Goal: Task Accomplishment & Management: Complete application form

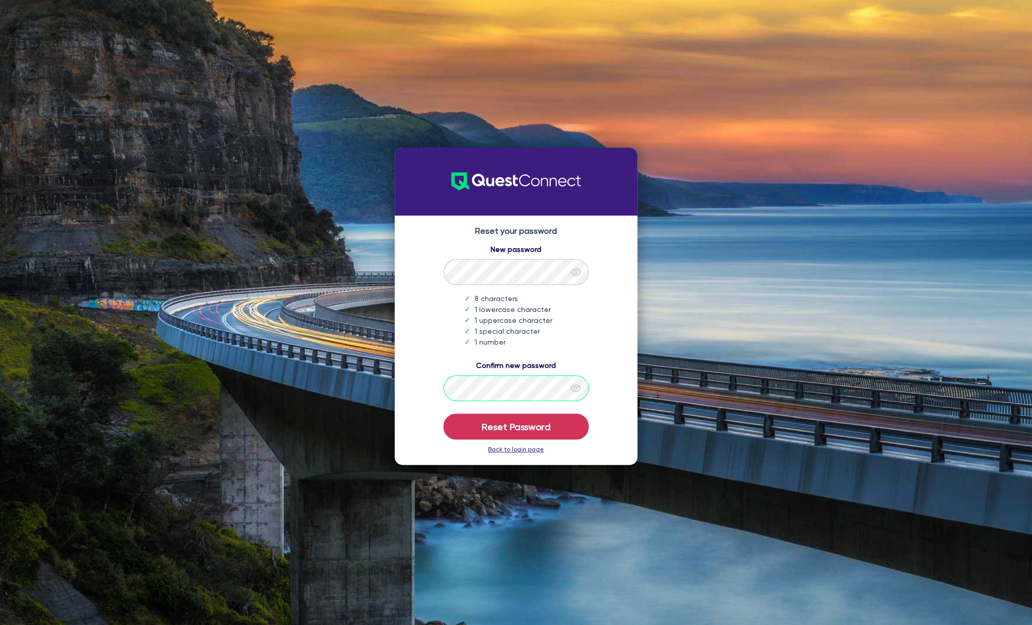
click at [443, 414] on button "Reset Password" at bounding box center [515, 427] width 145 height 26
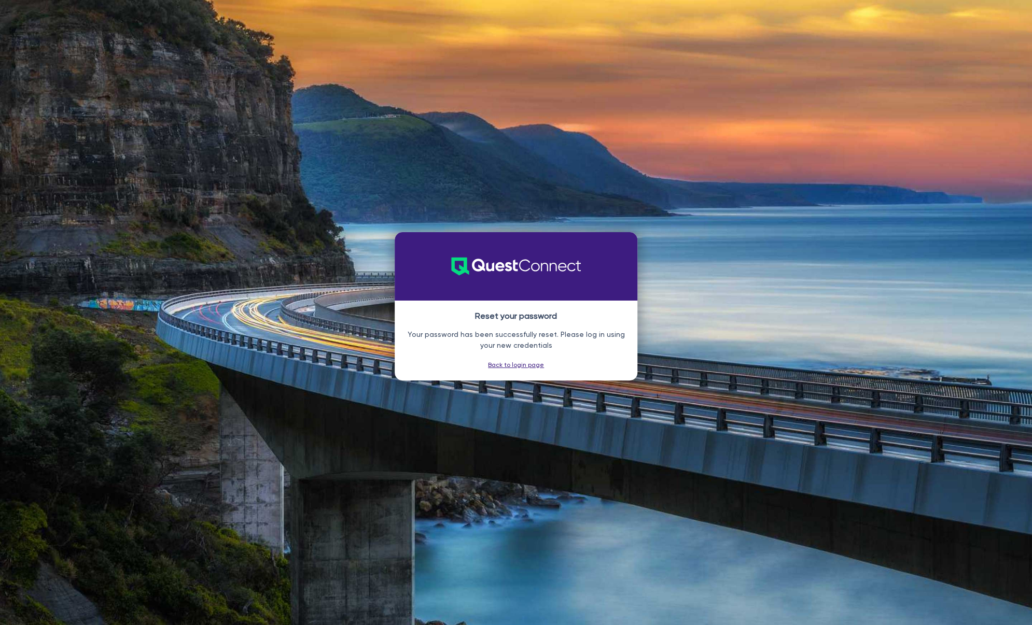
click at [511, 364] on link "Back to login page" at bounding box center [516, 364] width 56 height 7
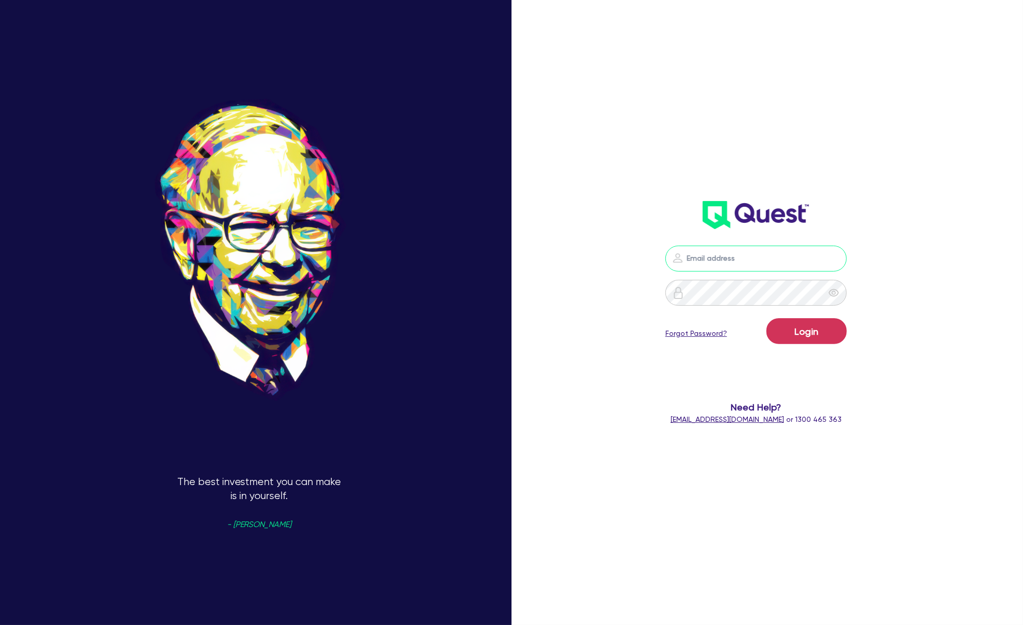
click at [698, 263] on input "email" at bounding box center [756, 259] width 181 height 26
click at [699, 263] on input "email" at bounding box center [756, 259] width 181 height 26
type input "[PERSON_NAME][EMAIL_ADDRESS][DOMAIN_NAME]"
click at [767, 318] on button "Login" at bounding box center [807, 331] width 80 height 26
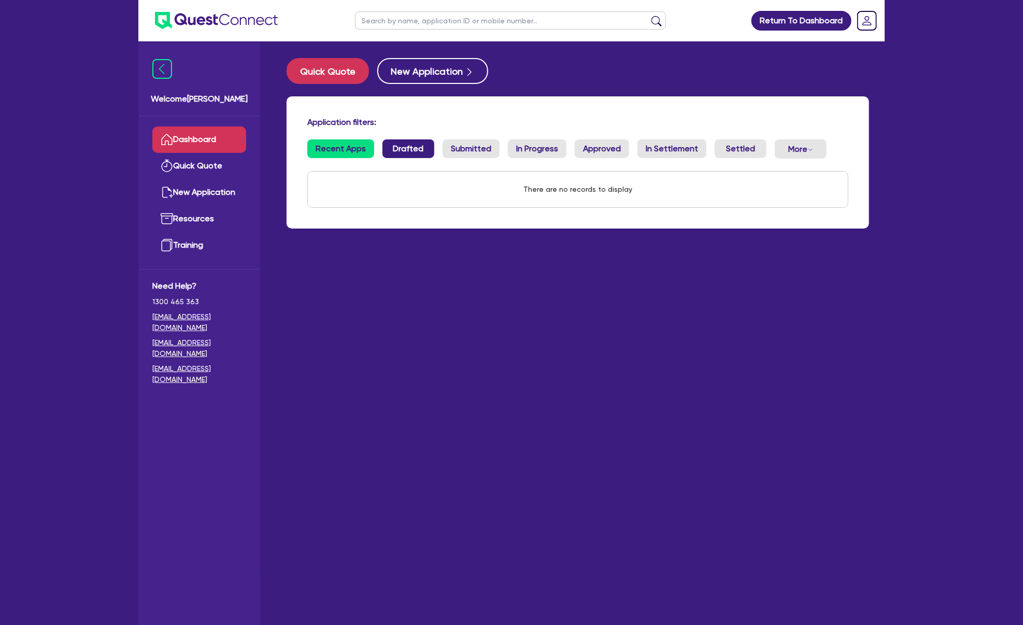
click at [421, 150] on link "Drafted" at bounding box center [409, 148] width 52 height 19
click at [458, 145] on link "Submitted" at bounding box center [471, 148] width 57 height 19
click at [421, 147] on link "Drafted" at bounding box center [409, 148] width 52 height 19
click at [354, 151] on link "Recent Apps" at bounding box center [340, 148] width 67 height 19
click at [210, 165] on link "Quick Quote" at bounding box center [199, 166] width 94 height 26
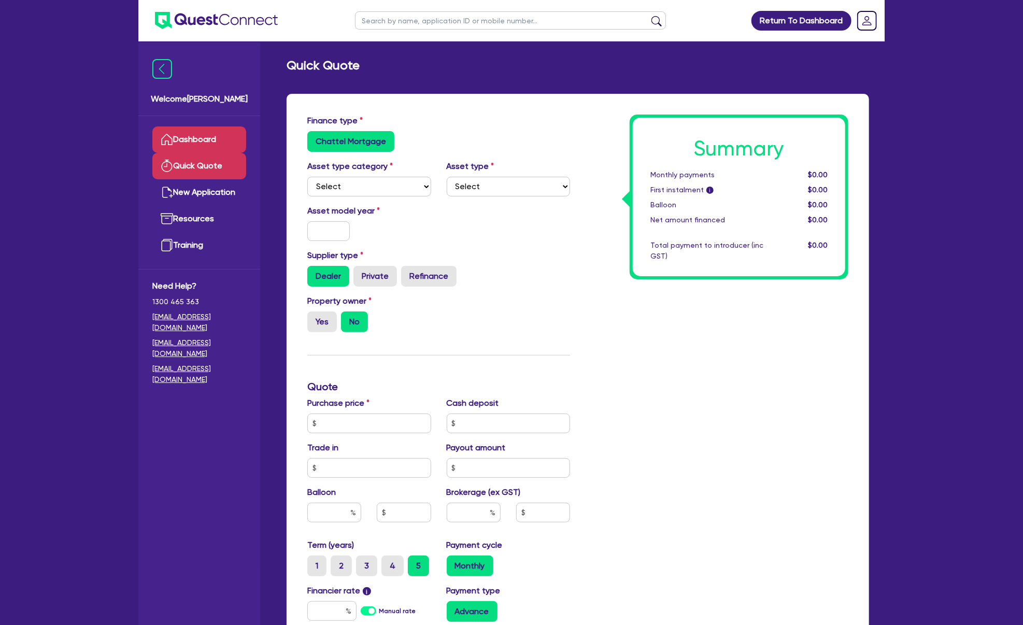
click at [186, 136] on link "Dashboard" at bounding box center [199, 140] width 94 height 26
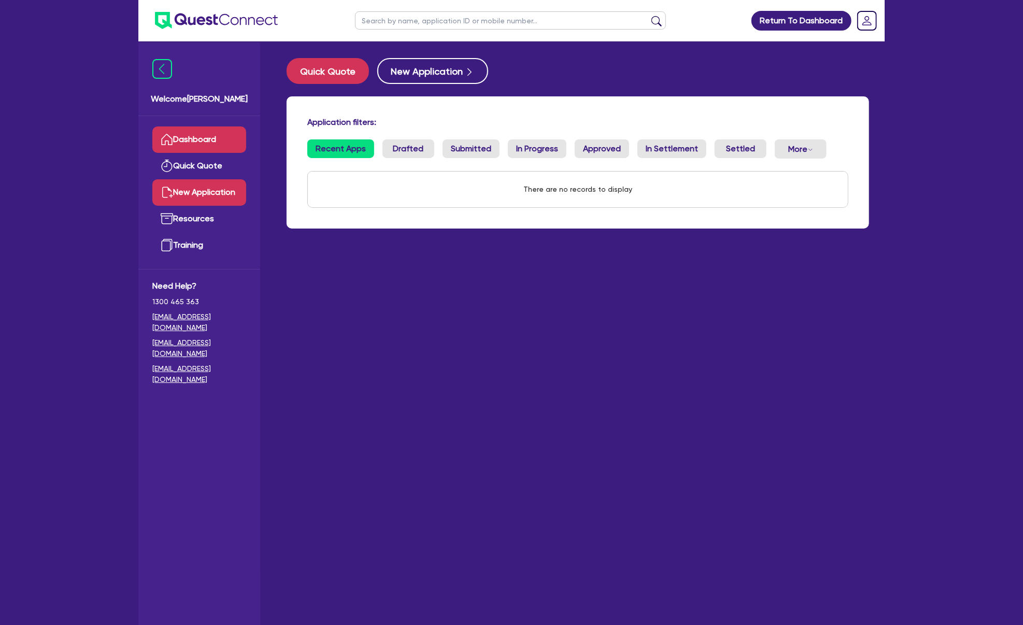
click at [191, 190] on link "New Application" at bounding box center [199, 192] width 94 height 26
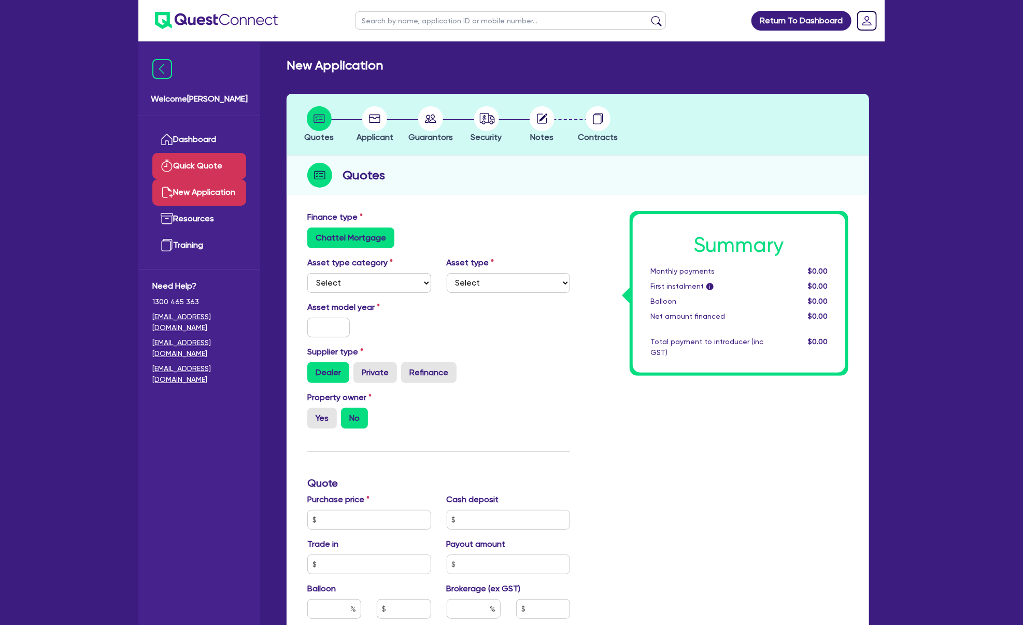
click at [203, 170] on link "Quick Quote" at bounding box center [199, 166] width 94 height 26
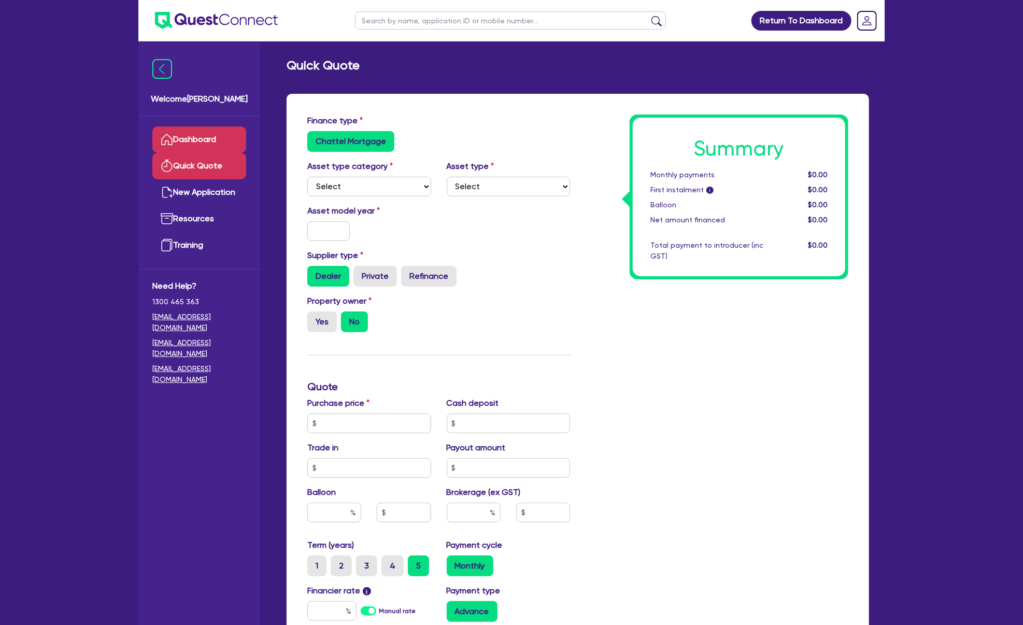
click at [209, 140] on link "Dashboard" at bounding box center [199, 140] width 94 height 26
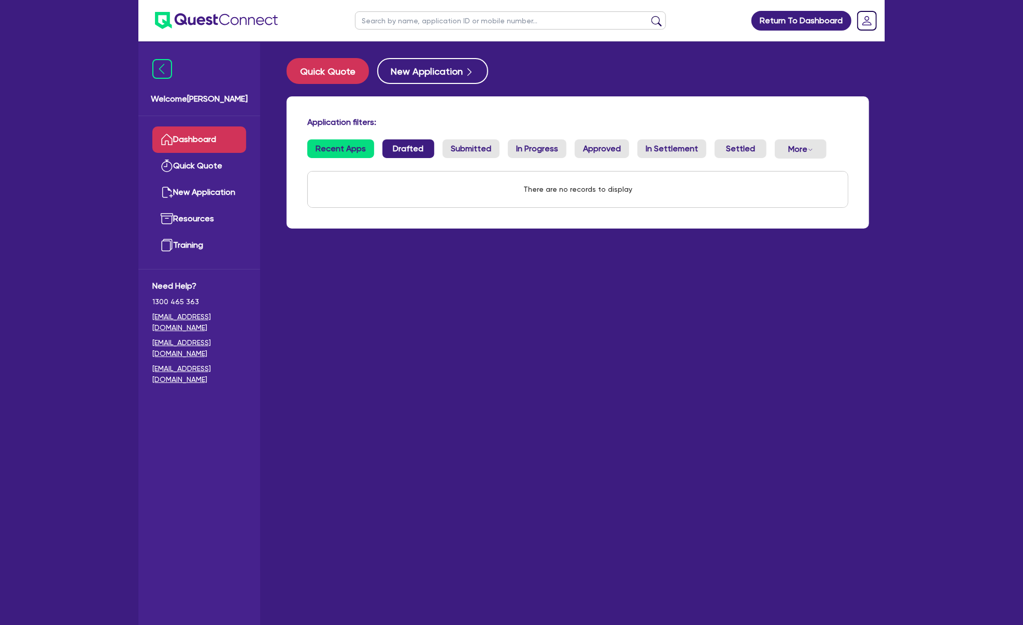
click at [394, 145] on link "Drafted" at bounding box center [409, 148] width 52 height 19
click at [413, 157] on link "Drafted" at bounding box center [409, 148] width 52 height 19
click at [478, 147] on link "Submitted" at bounding box center [471, 148] width 57 height 19
click at [419, 148] on link "Drafted" at bounding box center [409, 148] width 52 height 19
click at [365, 147] on link "Recent Apps" at bounding box center [340, 148] width 67 height 19
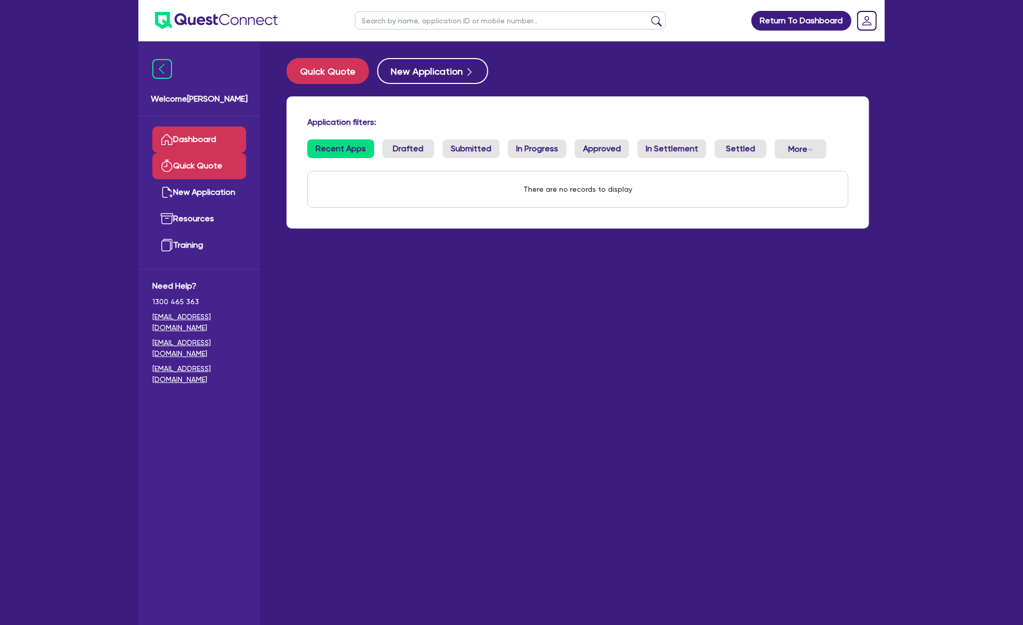
click at [217, 159] on link "Quick Quote" at bounding box center [199, 166] width 94 height 26
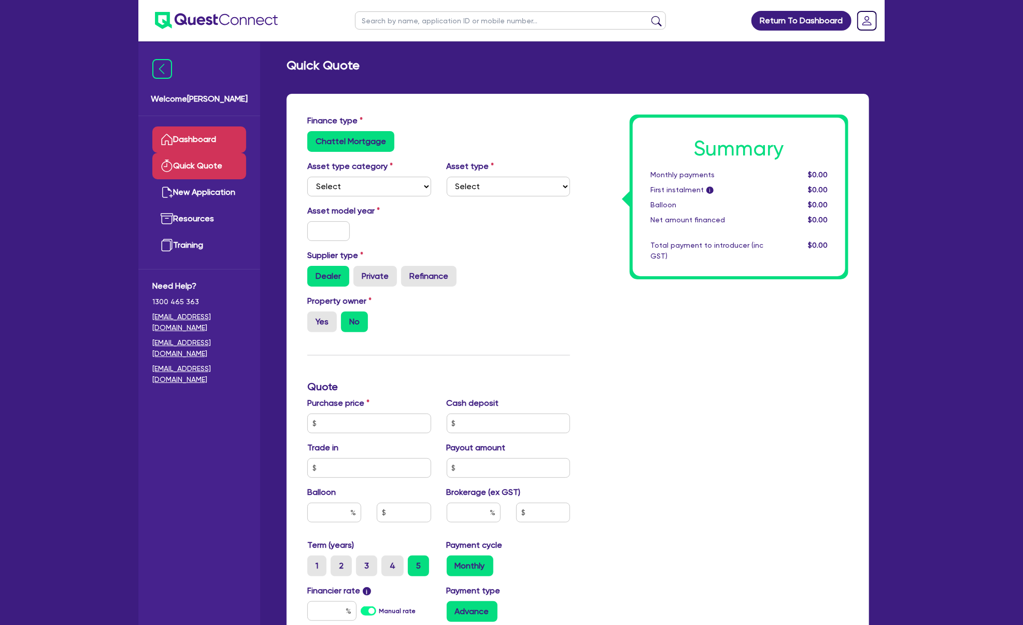
click at [220, 132] on link "Dashboard" at bounding box center [199, 140] width 94 height 26
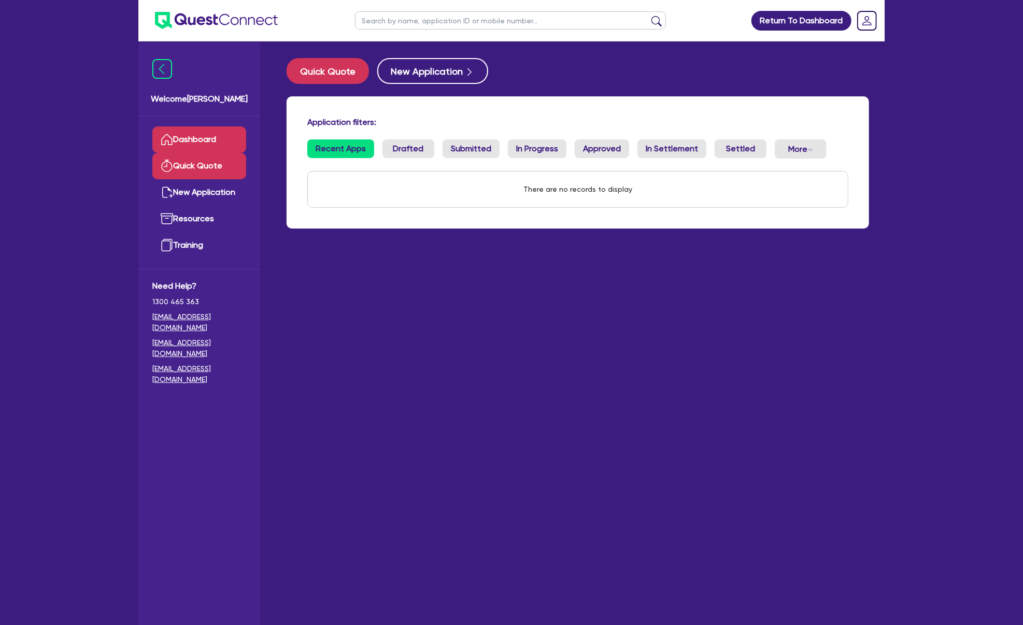
click at [207, 157] on link "Quick Quote" at bounding box center [199, 166] width 94 height 26
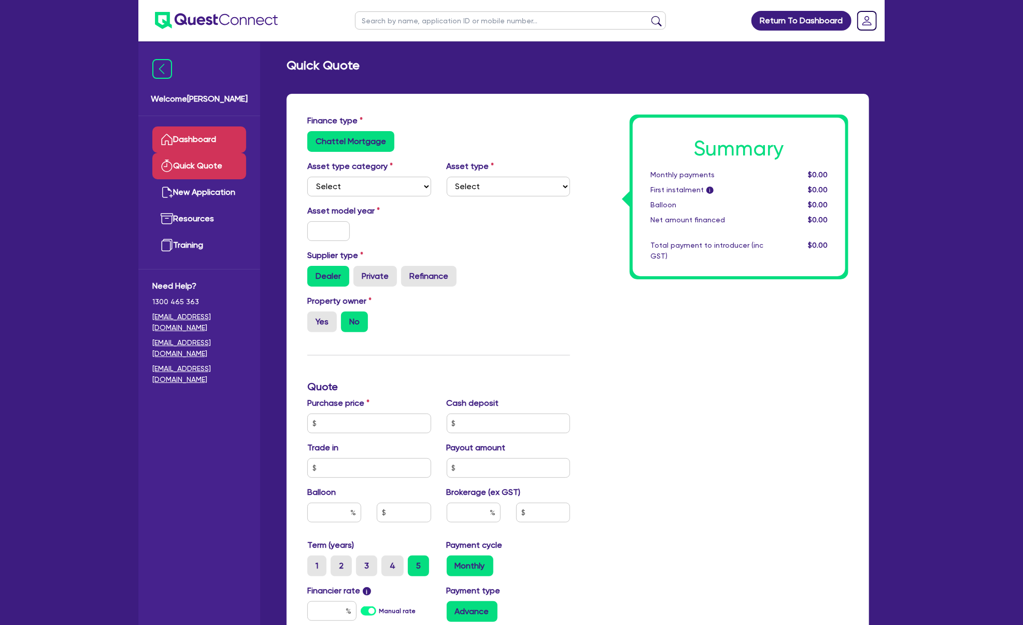
click at [214, 140] on link "Dashboard" at bounding box center [199, 140] width 94 height 26
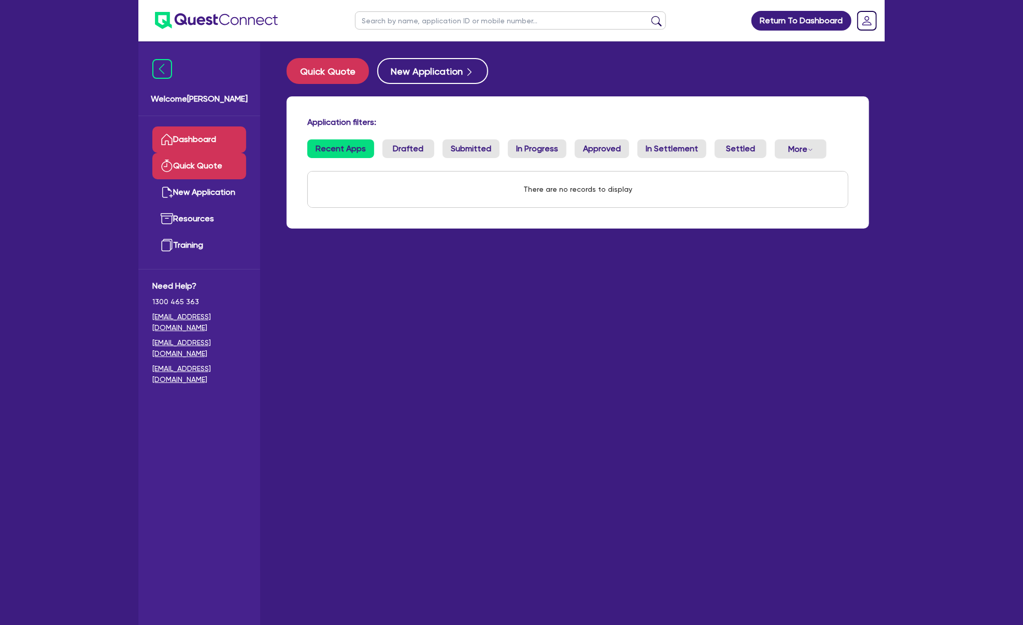
click at [200, 171] on link "Quick Quote" at bounding box center [199, 166] width 94 height 26
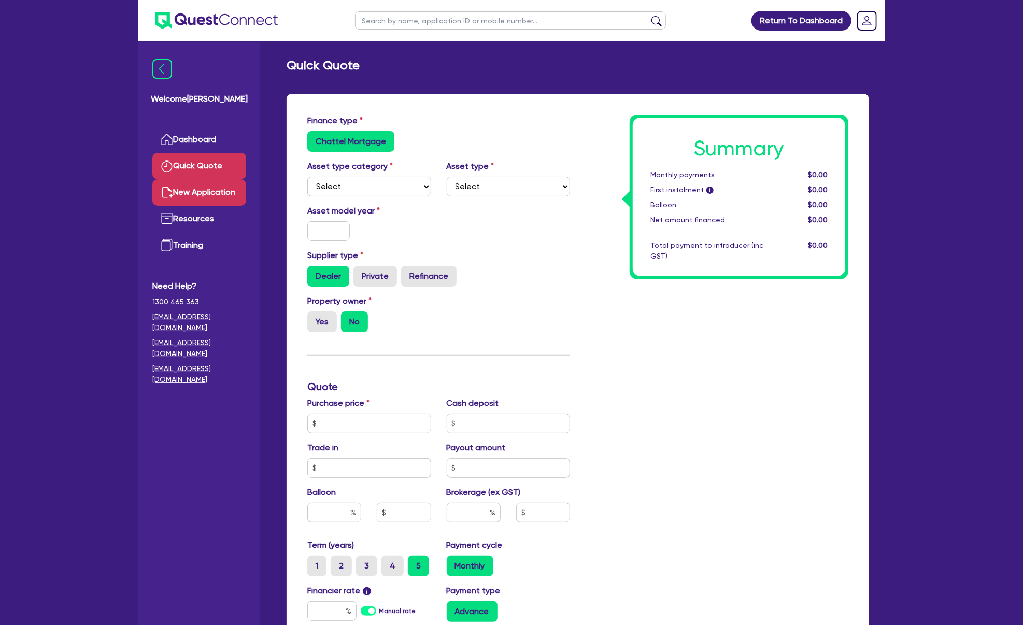
click at [198, 192] on link "New Application" at bounding box center [199, 192] width 94 height 26
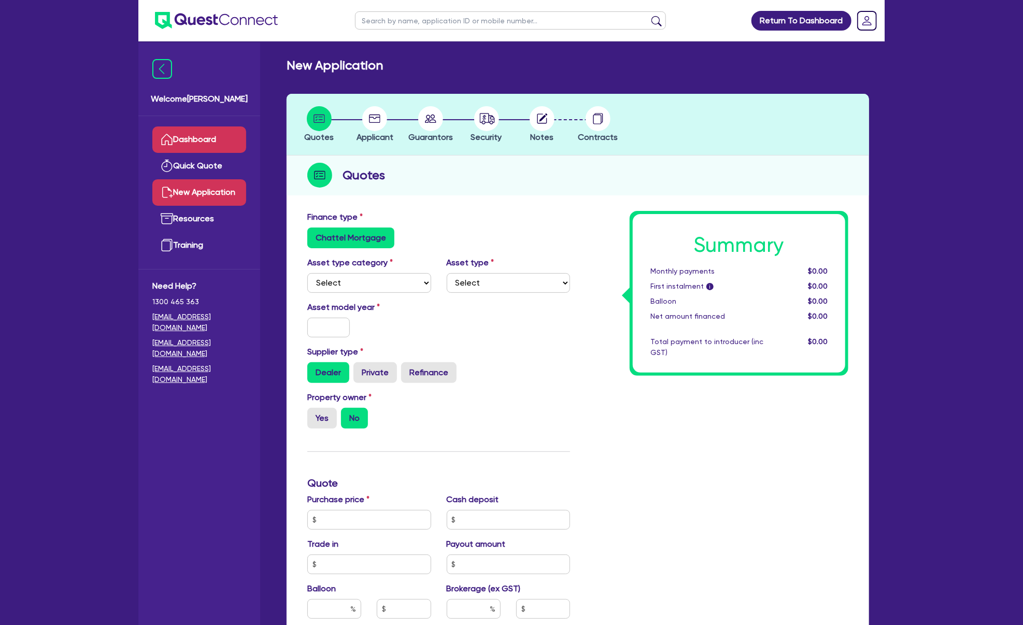
click at [207, 146] on link "Dashboard" at bounding box center [199, 140] width 94 height 26
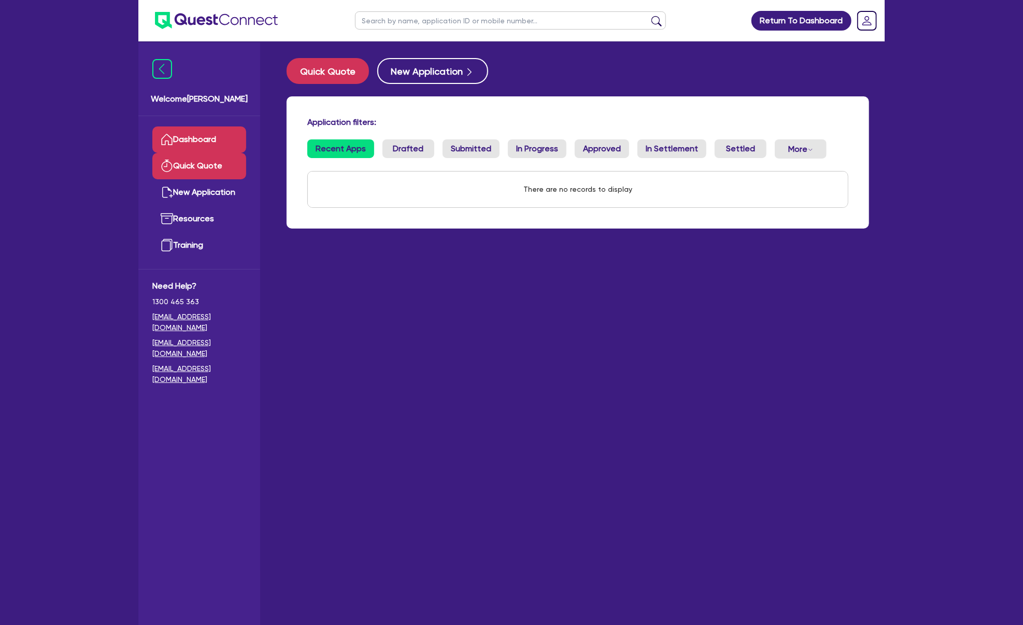
click at [203, 160] on link "Quick Quote" at bounding box center [199, 166] width 94 height 26
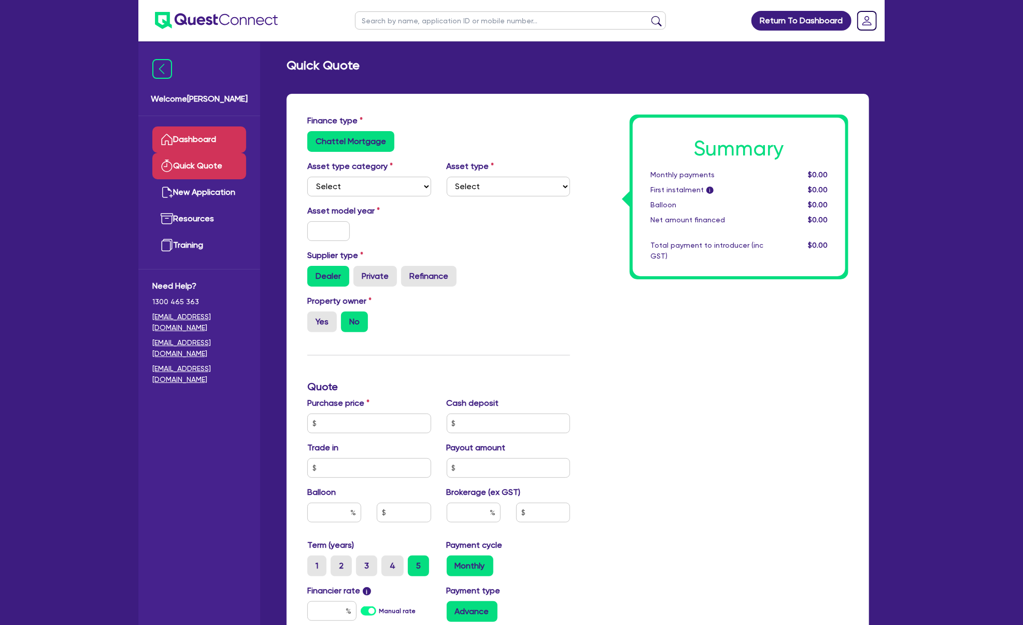
click at [207, 144] on link "Dashboard" at bounding box center [199, 140] width 94 height 26
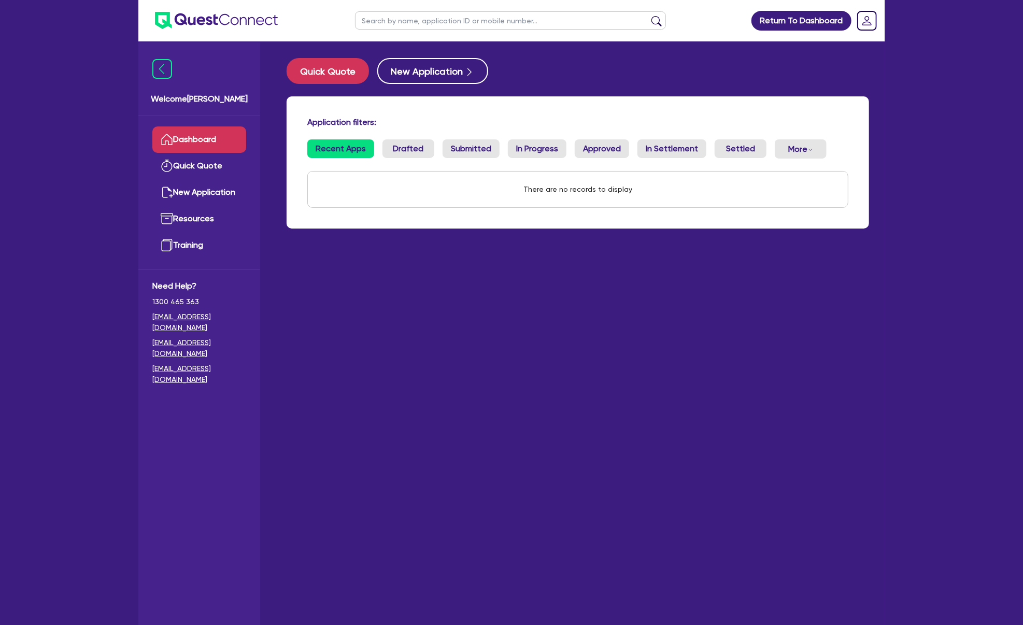
click at [207, 144] on link "Dashboard" at bounding box center [199, 140] width 94 height 26
click at [394, 149] on link "Drafted" at bounding box center [409, 148] width 52 height 19
click at [470, 148] on link "Submitted" at bounding box center [471, 148] width 57 height 19
click at [408, 150] on link "Drafted" at bounding box center [409, 148] width 52 height 19
click at [344, 151] on link "Recent Apps" at bounding box center [340, 148] width 67 height 19
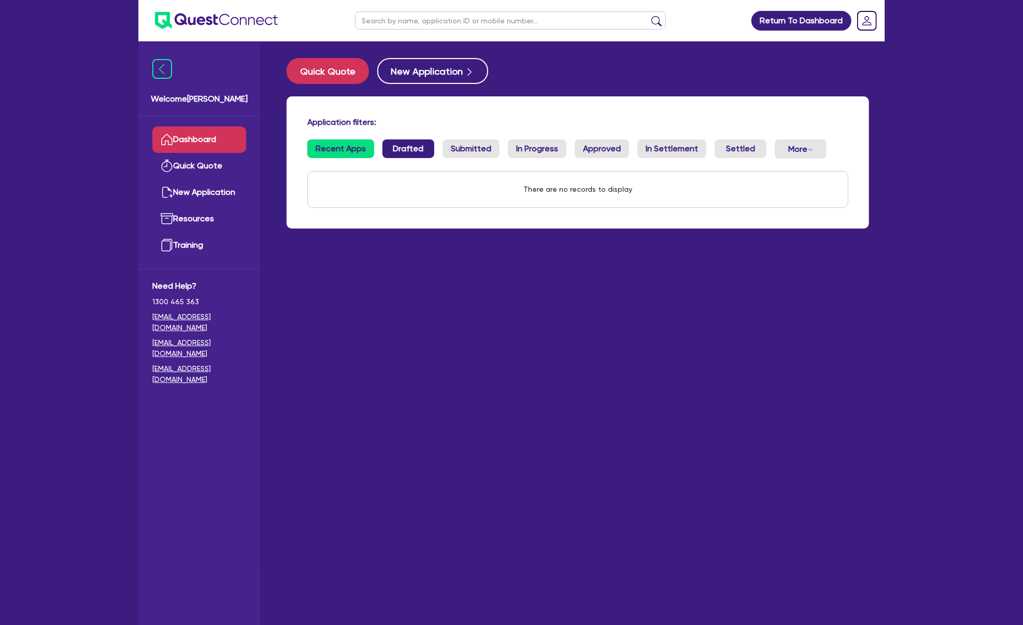
click at [413, 150] on link "Drafted" at bounding box center [409, 148] width 52 height 19
click at [204, 165] on link "Quick Quote" at bounding box center [199, 166] width 94 height 26
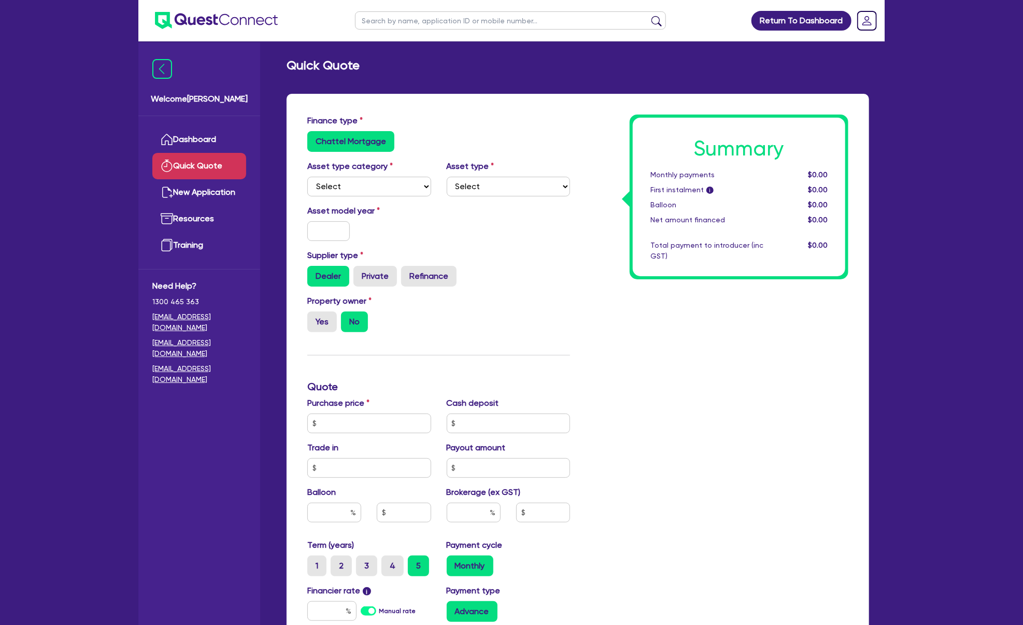
click at [189, 194] on link "New Application" at bounding box center [199, 192] width 94 height 26
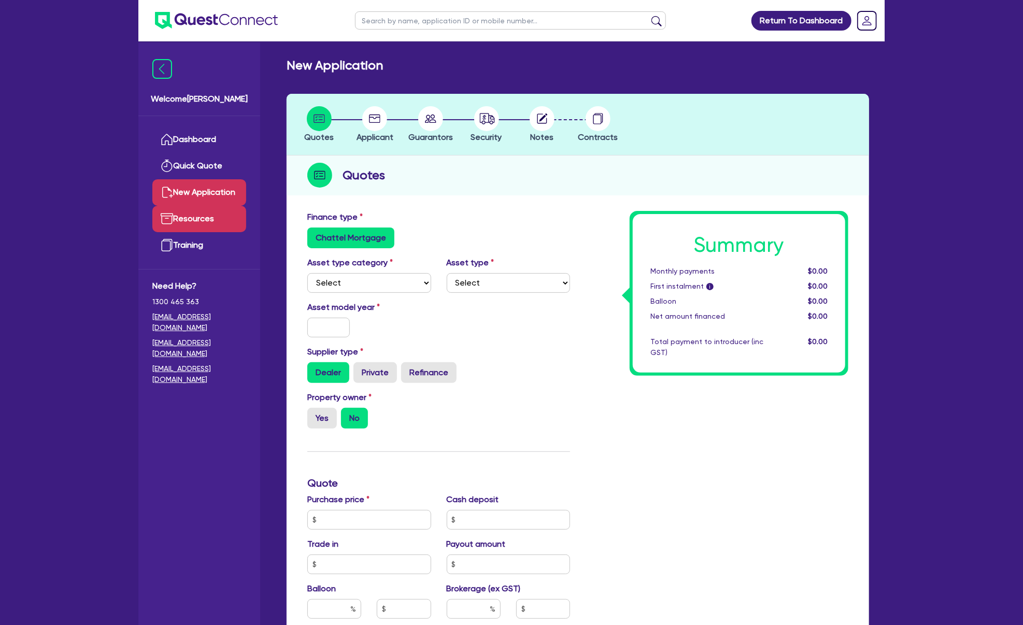
click at [191, 217] on link "Resources" at bounding box center [199, 219] width 94 height 26
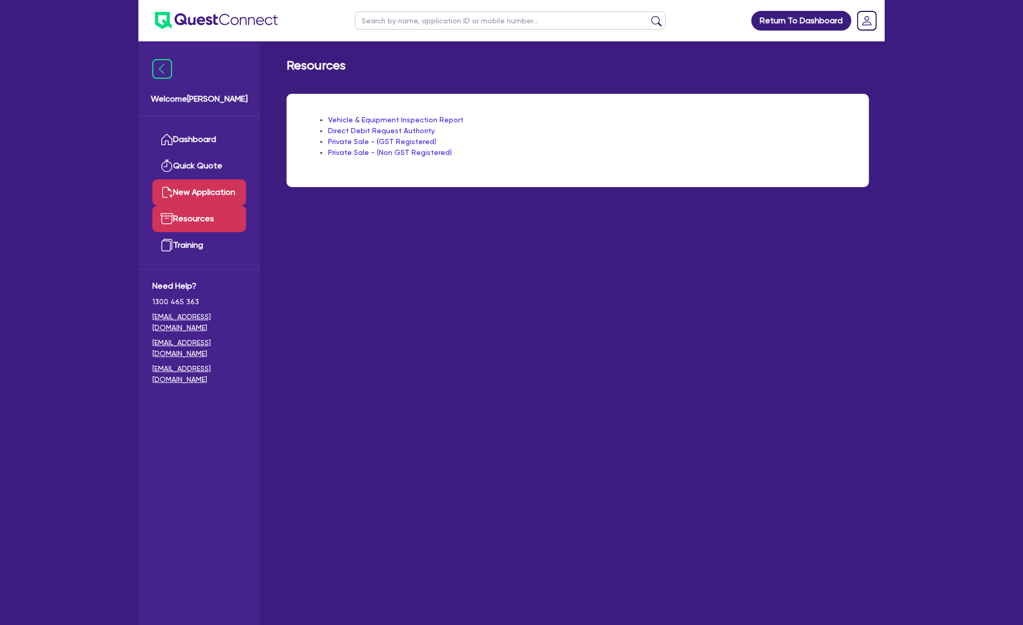
click at [209, 188] on link "New Application" at bounding box center [199, 192] width 94 height 26
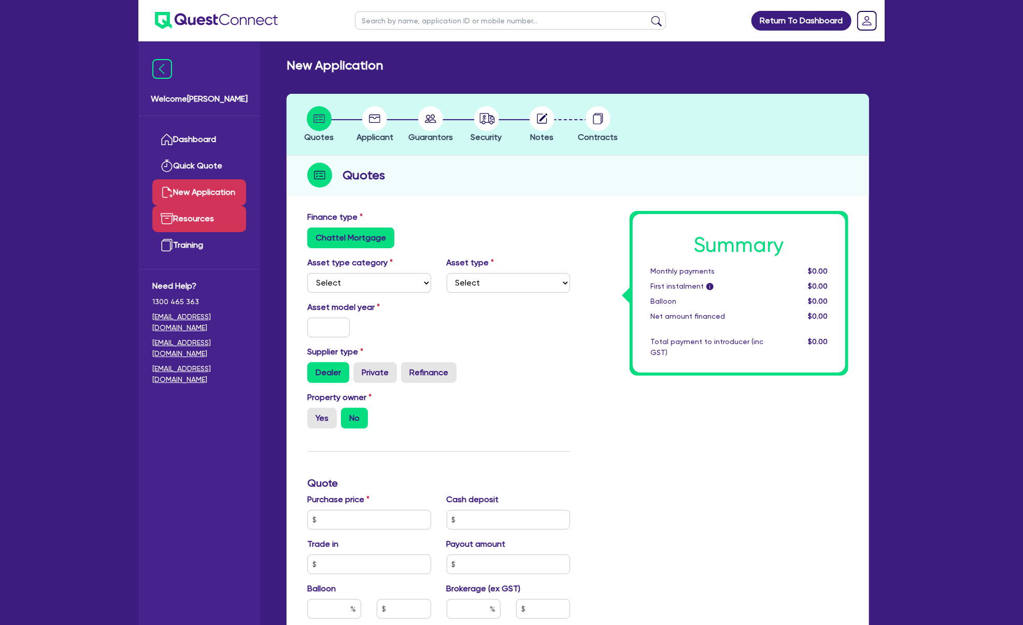
click at [201, 213] on link "Resources" at bounding box center [199, 219] width 94 height 26
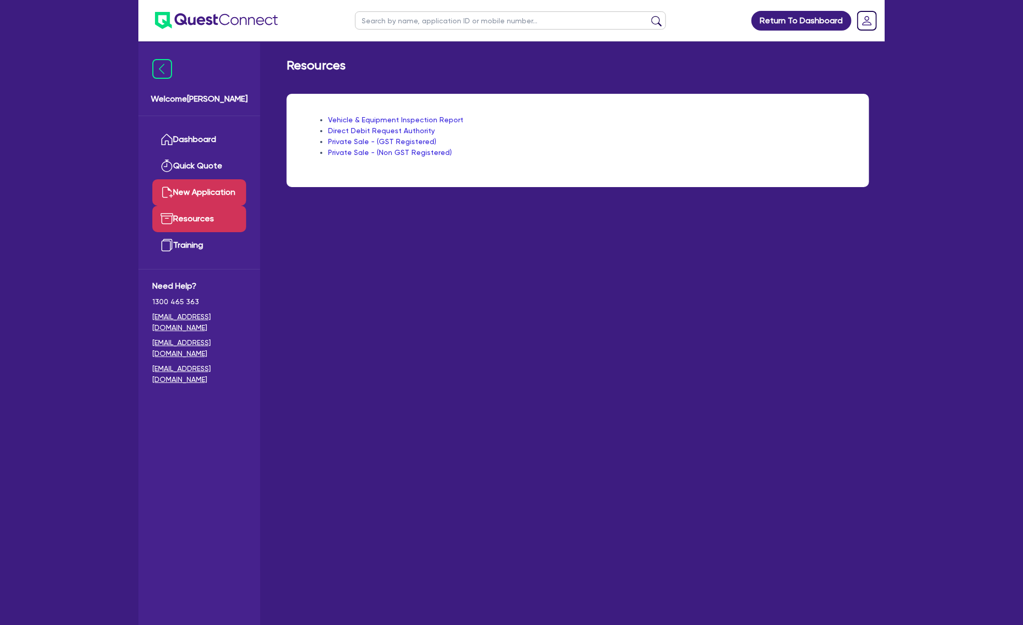
click at [207, 190] on link "New Application" at bounding box center [199, 192] width 94 height 26
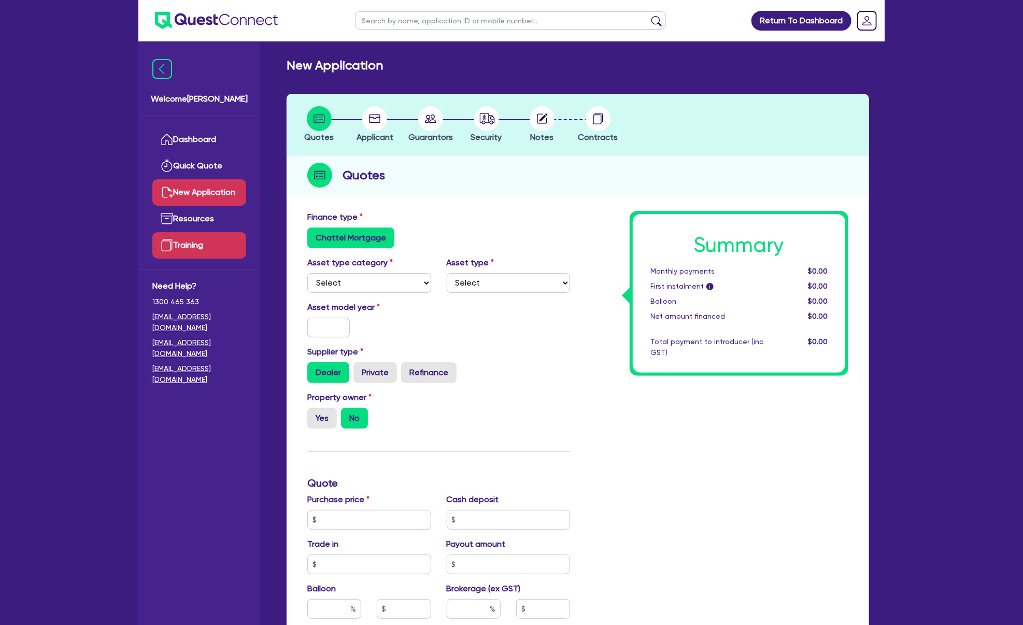
click at [194, 241] on link "Training" at bounding box center [199, 245] width 94 height 26
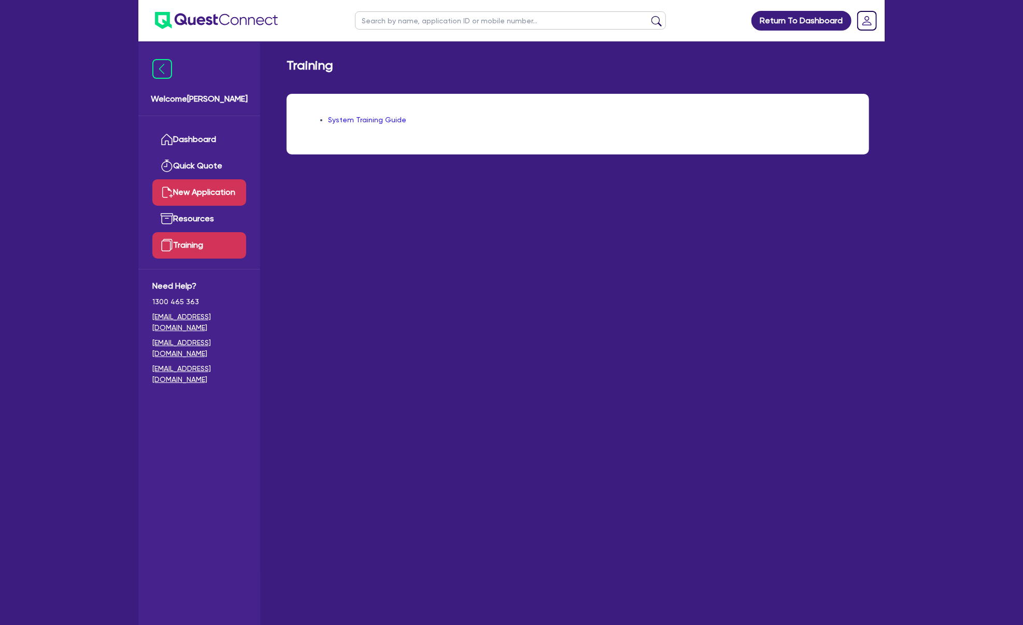
click at [216, 189] on link "New Application" at bounding box center [199, 192] width 94 height 26
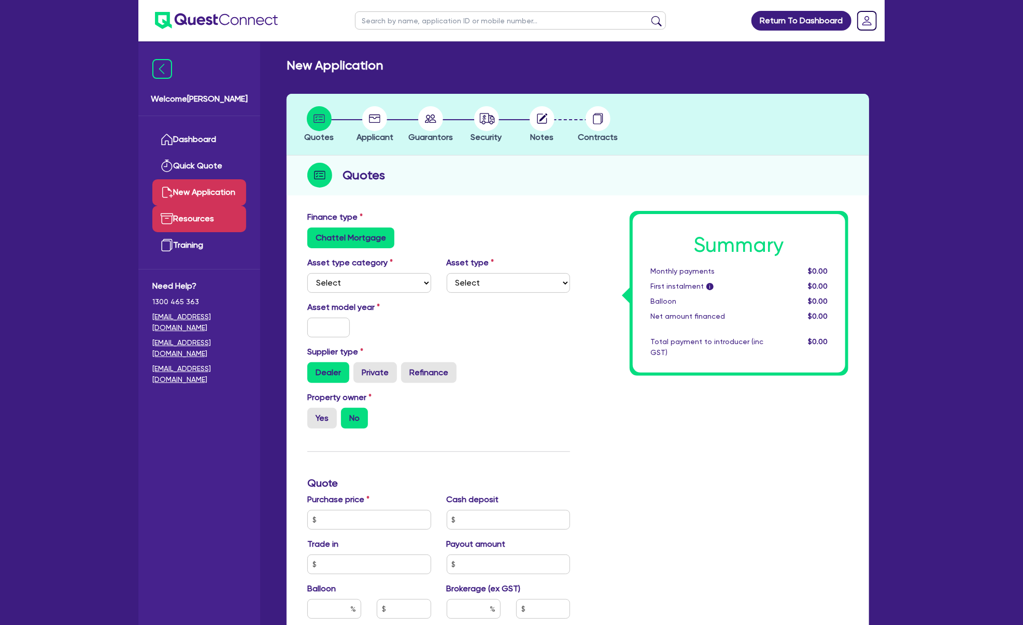
click at [203, 215] on link "Resources" at bounding box center [199, 219] width 94 height 26
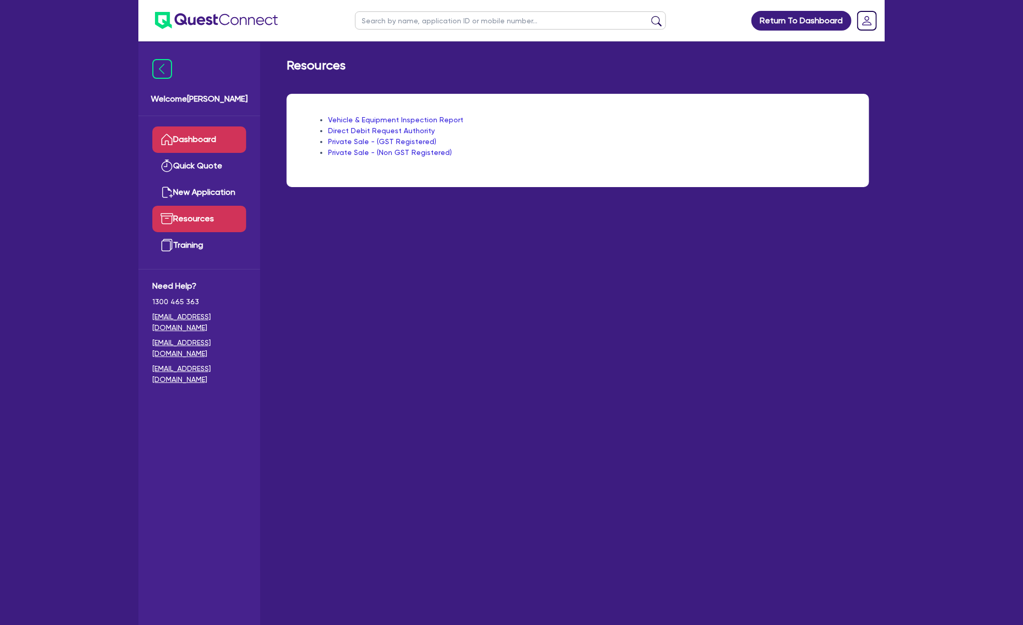
click at [190, 137] on link "Dashboard" at bounding box center [199, 140] width 94 height 26
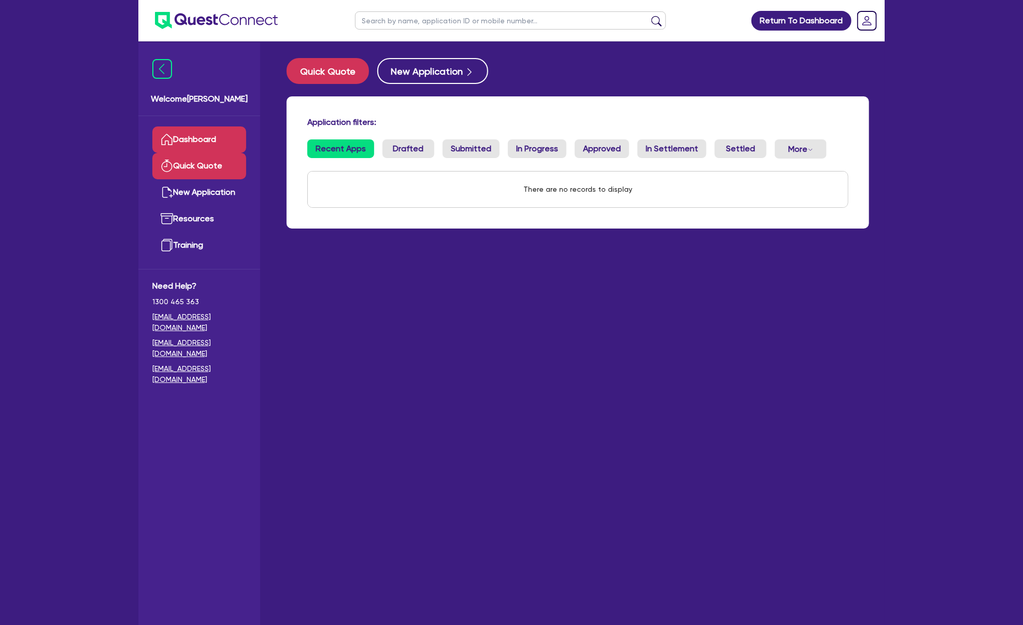
click at [192, 167] on link "Quick Quote" at bounding box center [199, 166] width 94 height 26
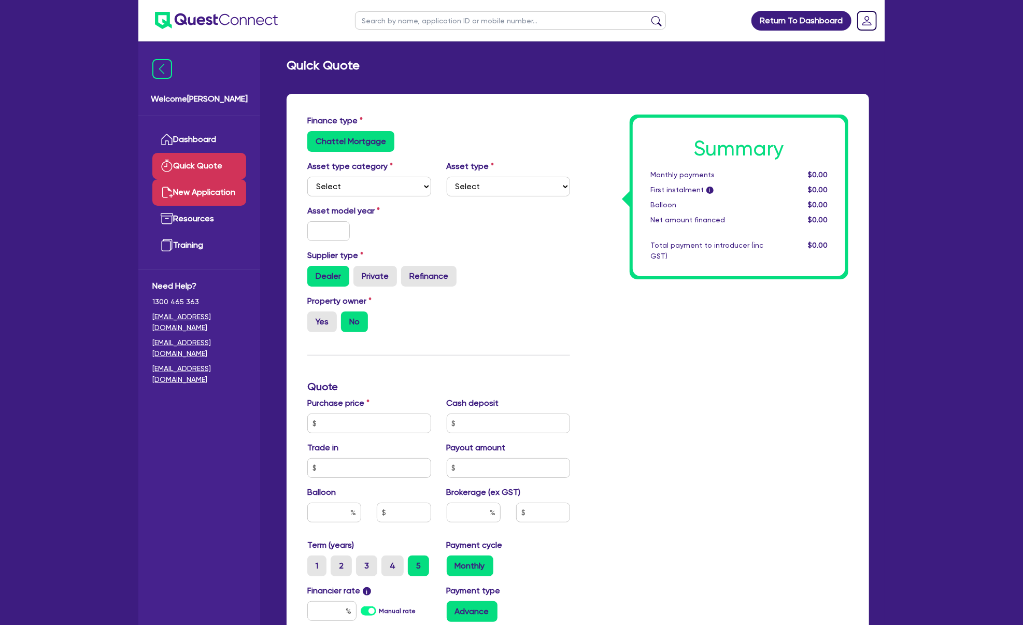
click at [211, 198] on link "New Application" at bounding box center [199, 192] width 94 height 26
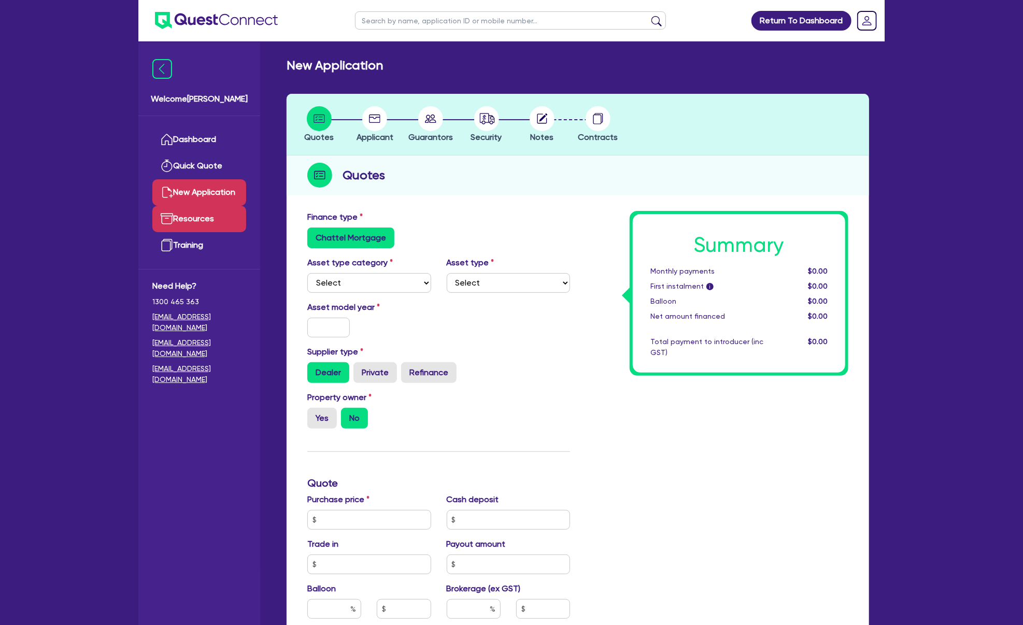
click at [206, 220] on link "Resources" at bounding box center [199, 219] width 94 height 26
